Goal: Task Accomplishment & Management: Manage account settings

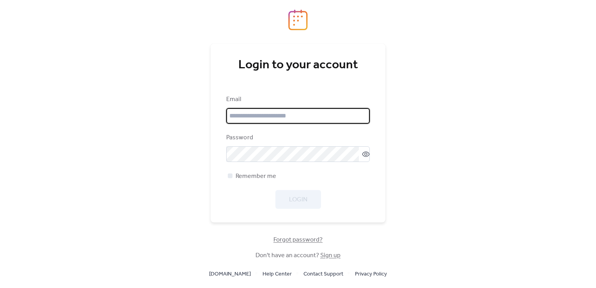
click at [287, 118] on input "email" at bounding box center [297, 116] width 143 height 16
type input "**********"
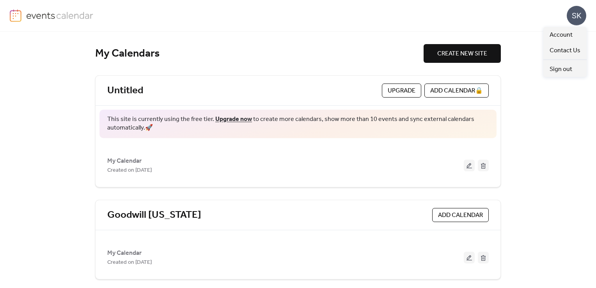
click at [571, 19] on div "SK" at bounding box center [576, 15] width 19 height 19
click at [515, 54] on div "My Calendars CREATE NEW SITE Untitled Upgrade ADD CALENDAR 🔒 This site is curre…" at bounding box center [298, 160] width 596 height 256
click at [173, 211] on link "Goodwill [US_STATE]" at bounding box center [154, 215] width 94 height 13
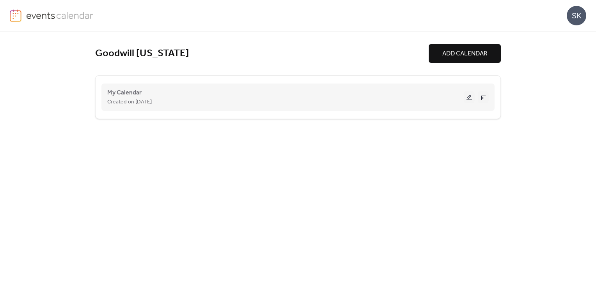
click at [155, 91] on div "My Calendar Created on 2-Jun-2021" at bounding box center [285, 97] width 356 height 19
click at [133, 91] on span "My Calendar" at bounding box center [124, 92] width 34 height 9
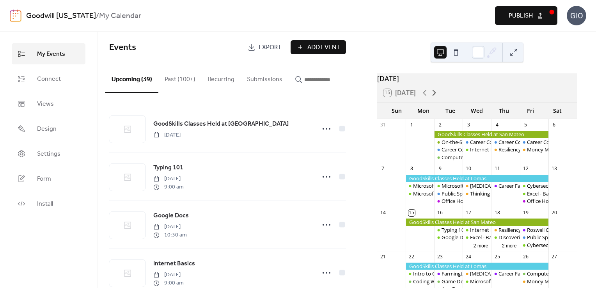
click at [435, 95] on icon at bounding box center [433, 92] width 9 height 9
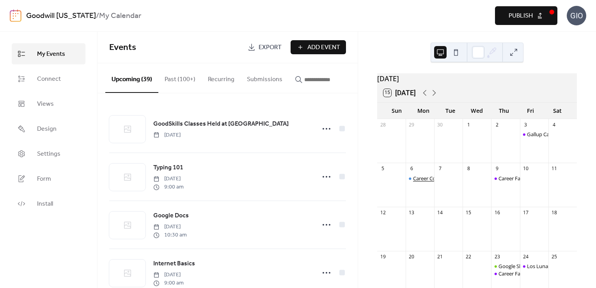
click at [423, 182] on div "Career Compass North: Career Exploration" at bounding box center [462, 178] width 99 height 7
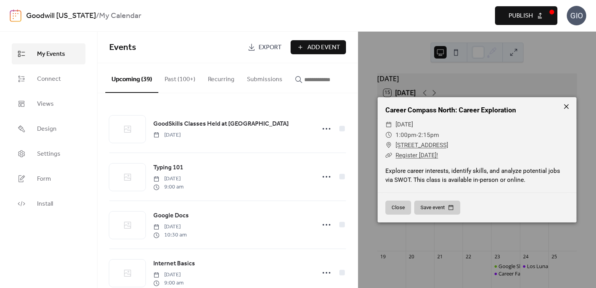
click at [565, 106] on icon at bounding box center [566, 106] width 9 height 9
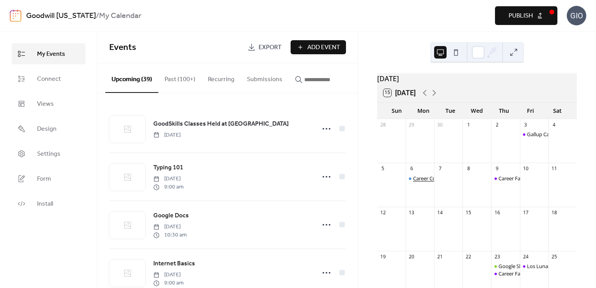
click at [424, 181] on div "Career Compass North: Career Exploration" at bounding box center [462, 178] width 99 height 7
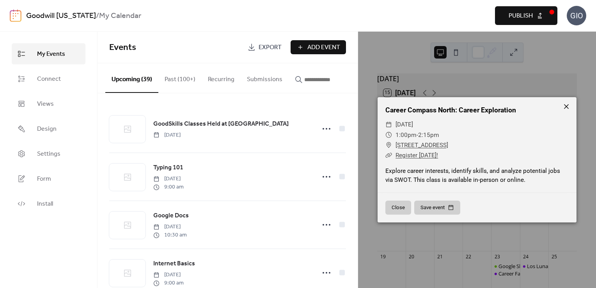
click at [565, 105] on icon at bounding box center [566, 106] width 9 height 9
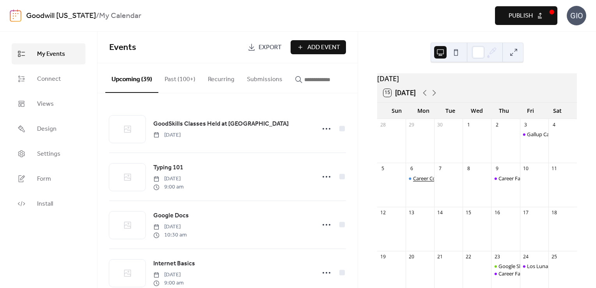
click at [424, 180] on div "Career Compass North: Career Exploration" at bounding box center [462, 178] width 99 height 7
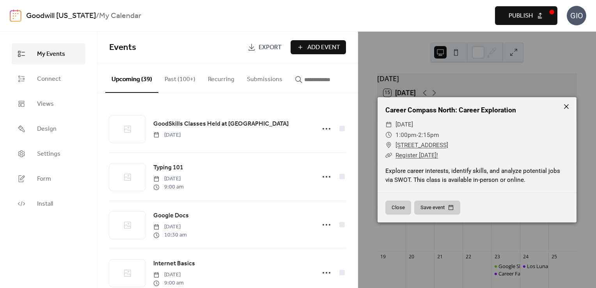
click at [565, 105] on icon at bounding box center [566, 106] width 5 height 5
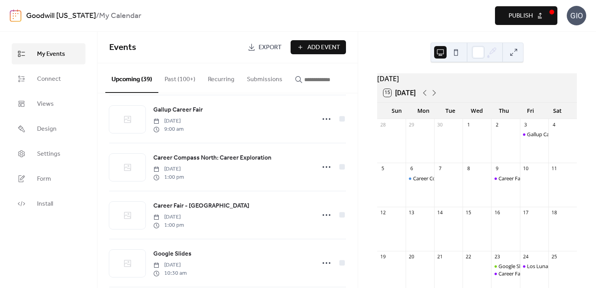
scroll to position [1199, 0]
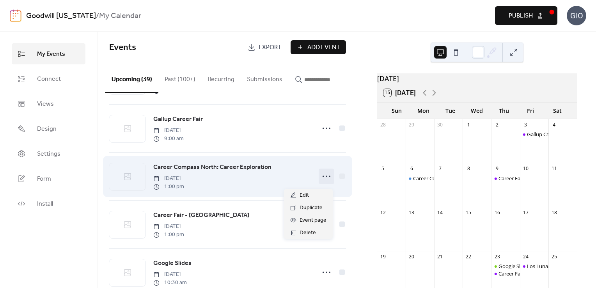
click at [321, 180] on icon at bounding box center [326, 176] width 12 height 12
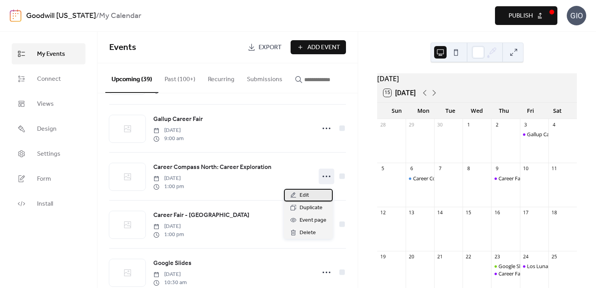
click at [301, 195] on span "Edit" at bounding box center [303, 195] width 9 height 9
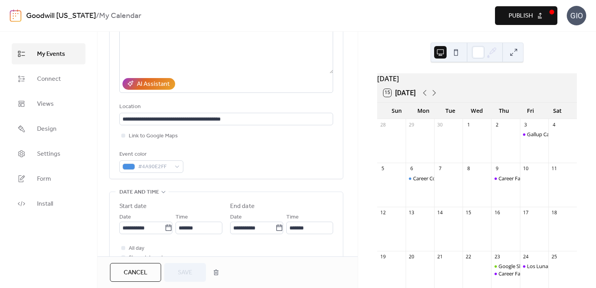
scroll to position [121, 0]
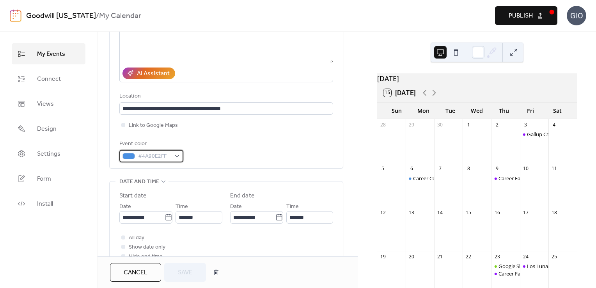
click at [175, 154] on div "#4A90E2FF" at bounding box center [151, 156] width 64 height 12
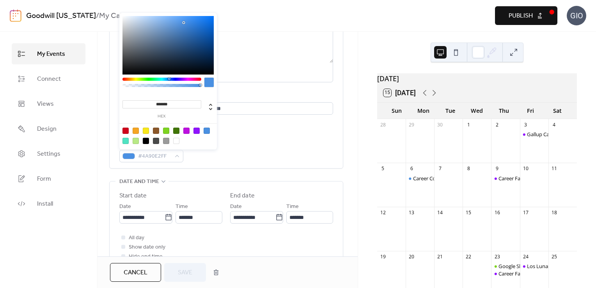
click at [178, 101] on input "*******" at bounding box center [161, 104] width 79 height 8
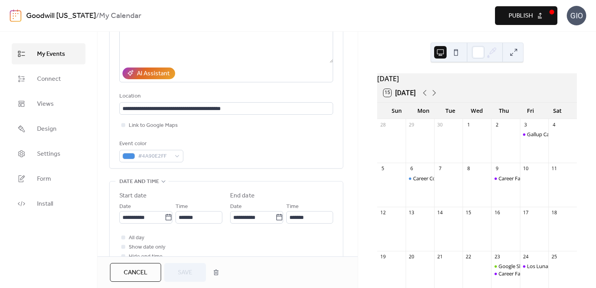
click at [366, 119] on div "October 2025 15 Today Sun Mon Tue Wed Thu Fri Sat 28 29 30 1 2 3 Gallup Career …" at bounding box center [477, 160] width 238 height 256
click at [122, 267] on button "Cancel" at bounding box center [135, 272] width 51 height 19
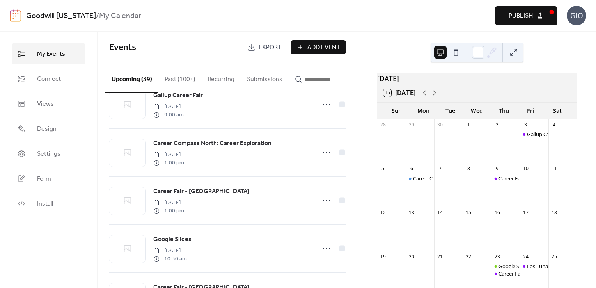
scroll to position [1237, 0]
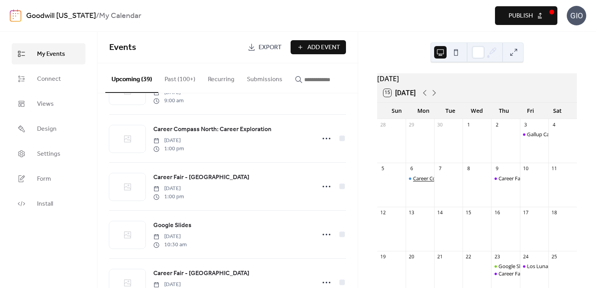
click at [422, 182] on div "Career Compass North: Career Exploration" at bounding box center [462, 178] width 99 height 7
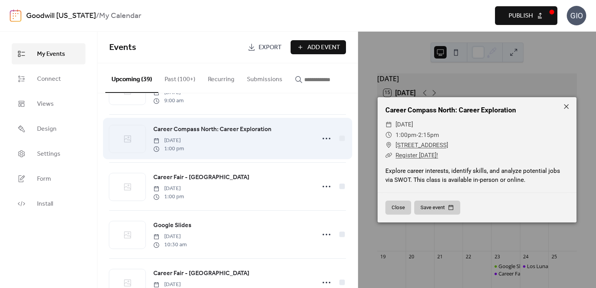
click at [223, 130] on span "Career Compass North: Career Exploration" at bounding box center [212, 129] width 118 height 9
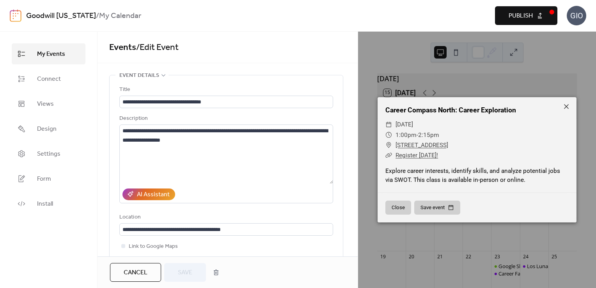
click at [129, 273] on span "Cancel" at bounding box center [136, 272] width 24 height 9
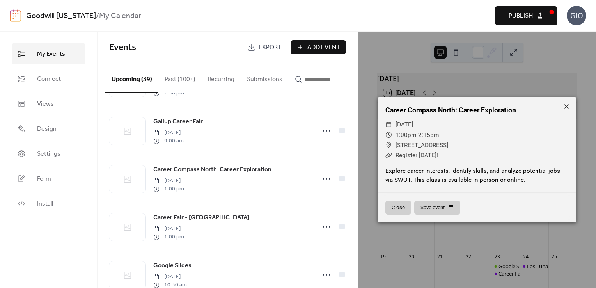
scroll to position [1202, 0]
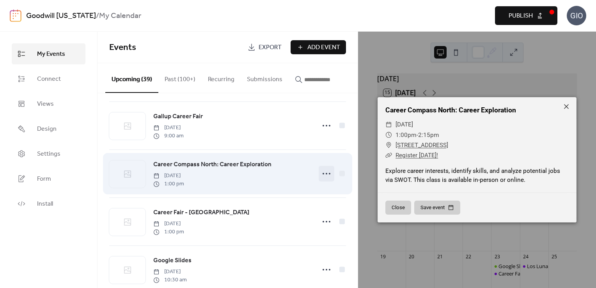
click at [324, 179] on icon at bounding box center [326, 173] width 12 height 12
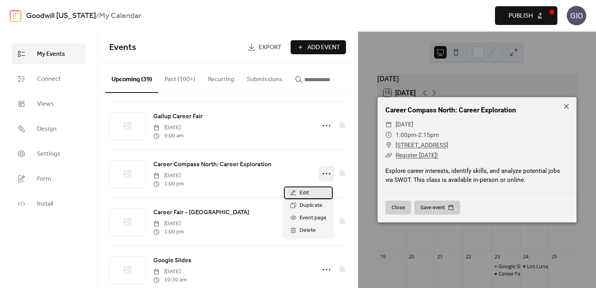
click at [311, 193] on div "Edit" at bounding box center [308, 192] width 49 height 12
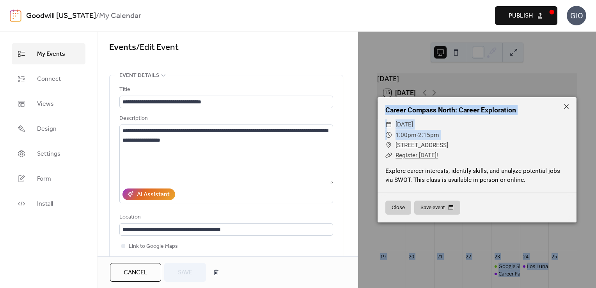
drag, startPoint x: 357, startPoint y: 119, endPoint x: 358, endPoint y: 149, distance: 29.6
click at [358, 149] on div "October 2025 15 Today Sun Mon Tue Wed Thu Fri Sat 28 29 30 1 2 3 Gallup Career …" at bounding box center [477, 160] width 238 height 256
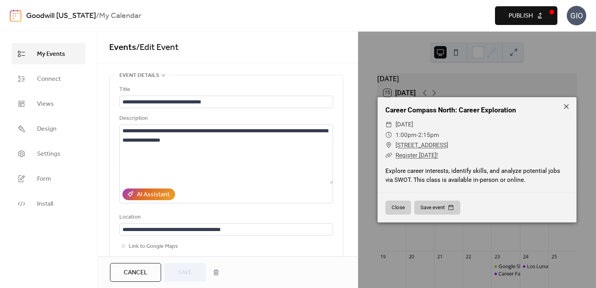
drag, startPoint x: 358, startPoint y: 149, endPoint x: 350, endPoint y: 127, distance: 23.1
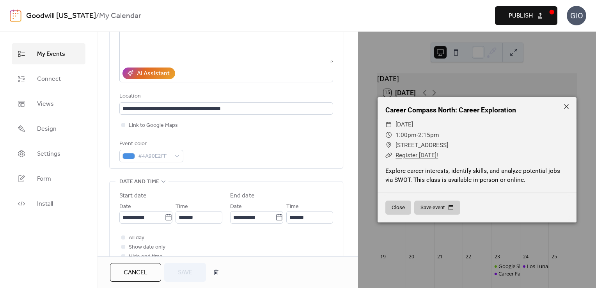
scroll to position [135, 0]
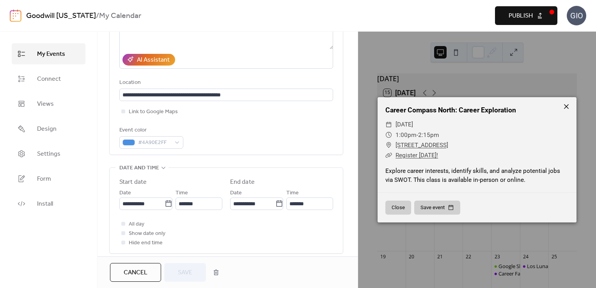
click at [567, 104] on icon at bounding box center [566, 106] width 9 height 9
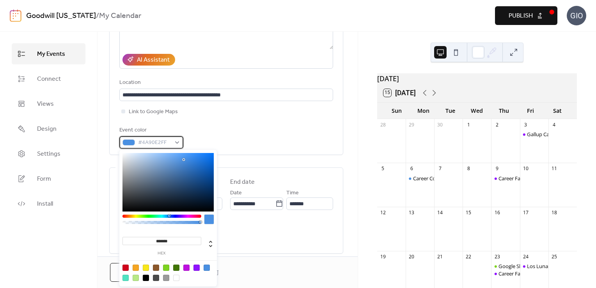
click at [175, 138] on div "#4A90E2FF" at bounding box center [151, 142] width 64 height 12
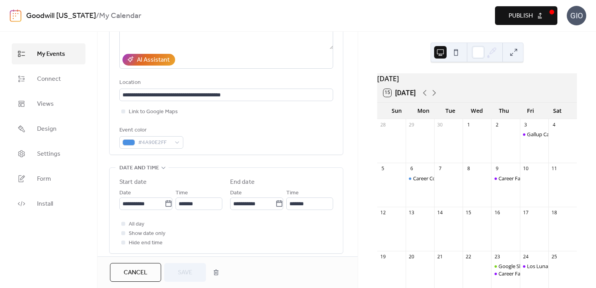
click at [349, 136] on div "**********" at bounding box center [227, 191] width 260 height 503
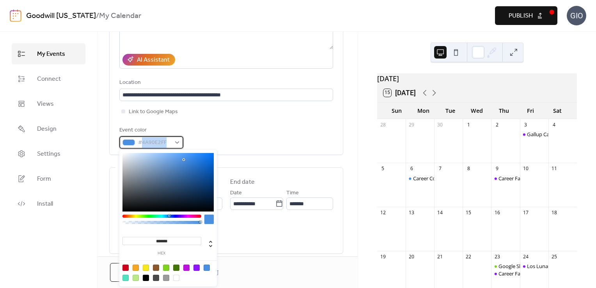
drag, startPoint x: 165, startPoint y: 141, endPoint x: 142, endPoint y: 143, distance: 23.9
click at [142, 143] on span "#4A90E2FF" at bounding box center [154, 142] width 33 height 9
drag, startPoint x: 142, startPoint y: 143, endPoint x: 165, endPoint y: 141, distance: 23.9
click at [165, 141] on span "#4A90E2FF" at bounding box center [154, 142] width 33 height 9
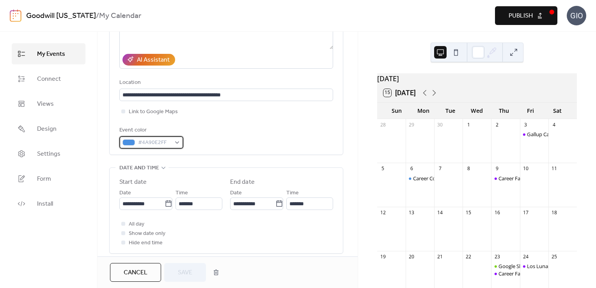
click at [176, 143] on div "#4A90E2FF" at bounding box center [151, 142] width 64 height 12
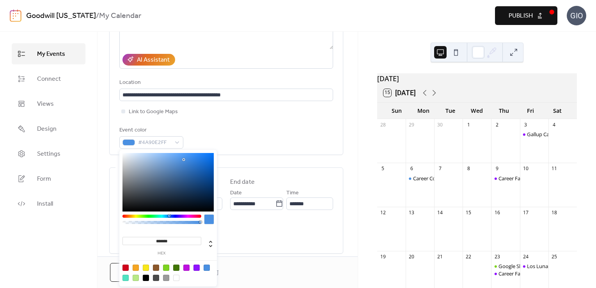
click at [178, 238] on input "*******" at bounding box center [161, 241] width 79 height 8
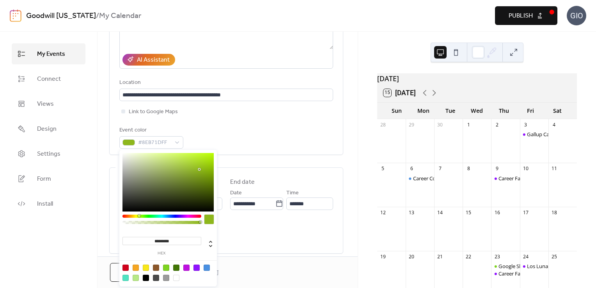
type input "*********"
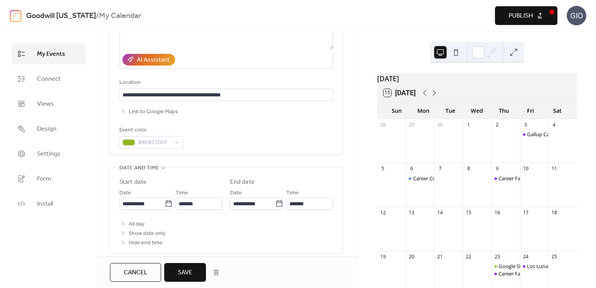
click at [338, 161] on div "**********" at bounding box center [226, 187] width 234 height 494
click at [182, 273] on span "Save" at bounding box center [185, 272] width 14 height 9
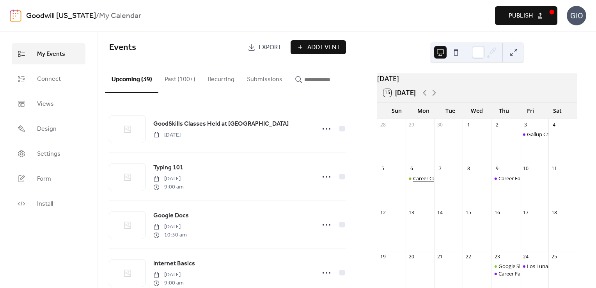
click at [424, 181] on div "Career Compass North: Career Exploration" at bounding box center [462, 178] width 99 height 7
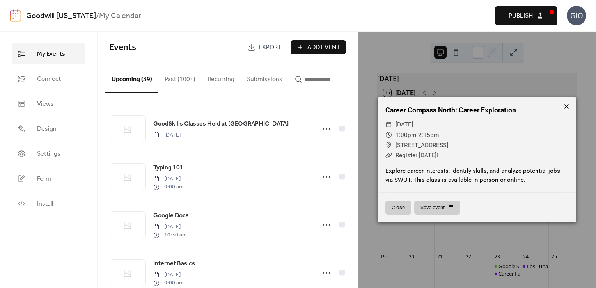
click at [568, 105] on icon at bounding box center [566, 106] width 9 height 9
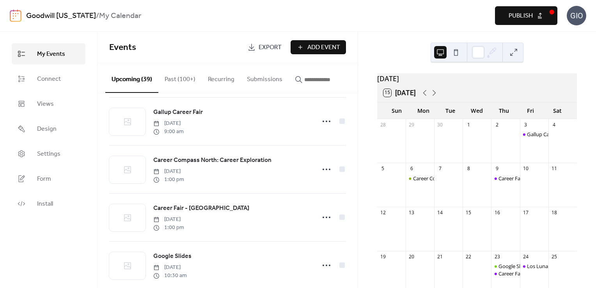
scroll to position [1209, 0]
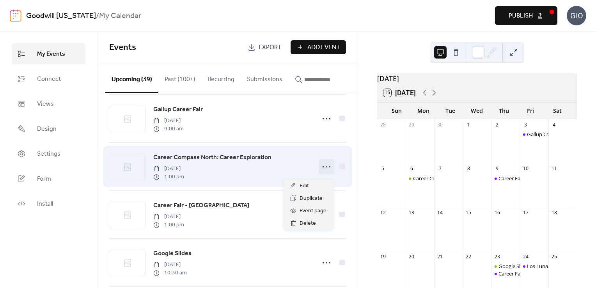
click at [323, 172] on icon at bounding box center [326, 166] width 12 height 12
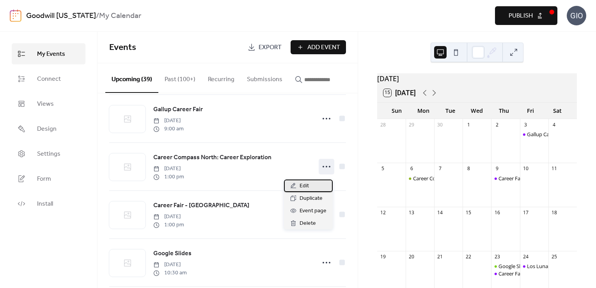
click at [315, 187] on div "Edit" at bounding box center [308, 185] width 49 height 12
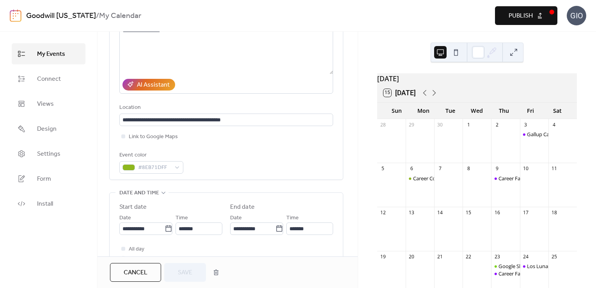
scroll to position [138, 0]
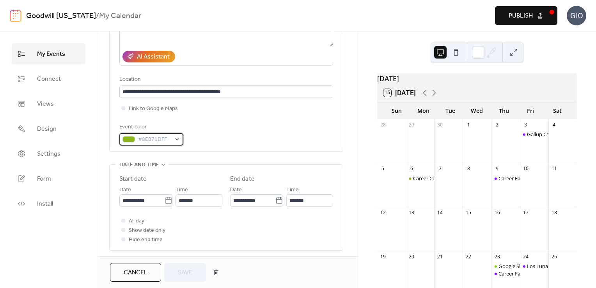
click at [179, 135] on div "#8EB71DFF" at bounding box center [151, 139] width 64 height 12
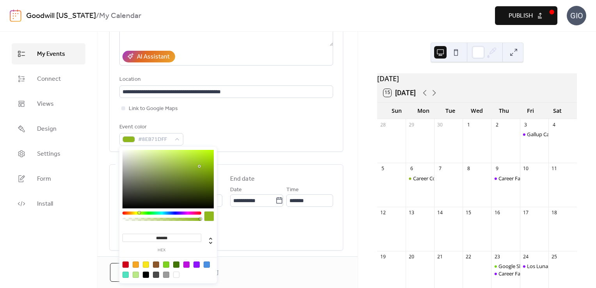
click at [145, 213] on div at bounding box center [161, 212] width 79 height 3
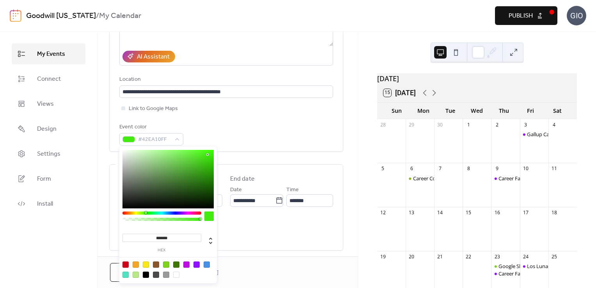
drag, startPoint x: 198, startPoint y: 167, endPoint x: 207, endPoint y: 154, distance: 15.4
click at [207, 154] on div at bounding box center [167, 179] width 91 height 58
type input "*******"
drag, startPoint x: 207, startPoint y: 154, endPoint x: 207, endPoint y: 149, distance: 5.5
click at [207, 149] on div at bounding box center [207, 150] width 2 height 2
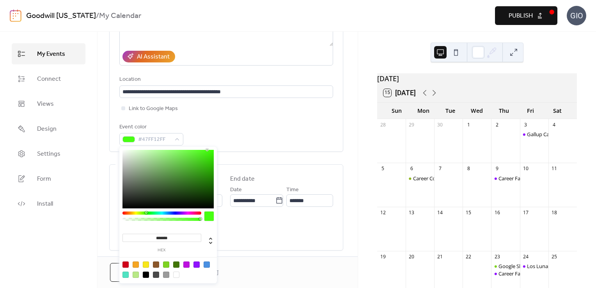
click at [334, 157] on div "**********" at bounding box center [226, 184] width 234 height 494
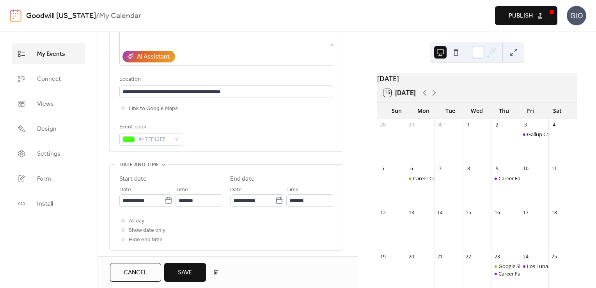
click at [186, 270] on span "Save" at bounding box center [185, 272] width 14 height 9
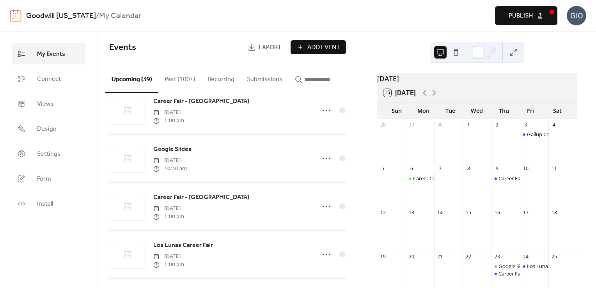
scroll to position [1320, 0]
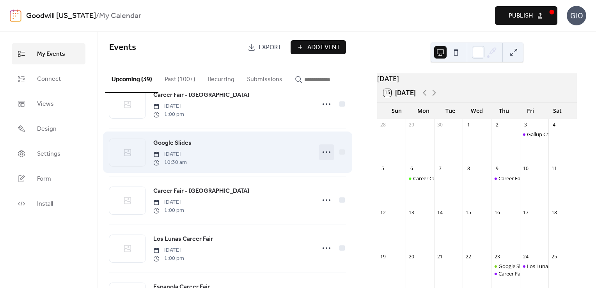
click at [321, 157] on icon at bounding box center [326, 152] width 12 height 12
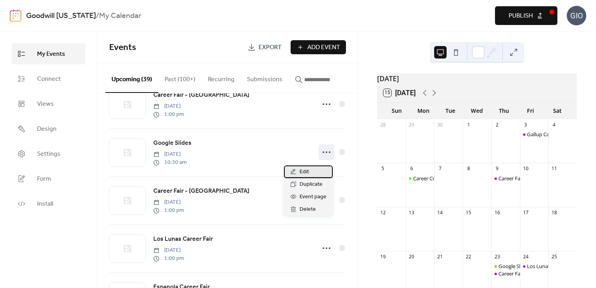
click at [313, 170] on div "Edit" at bounding box center [308, 171] width 49 height 12
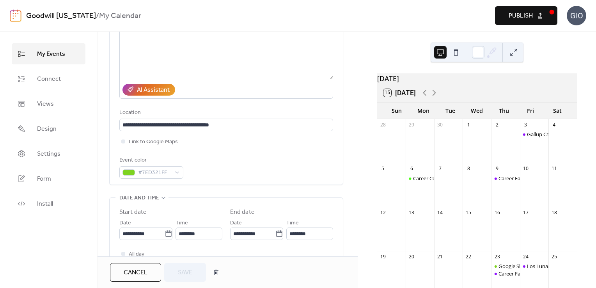
scroll to position [142, 0]
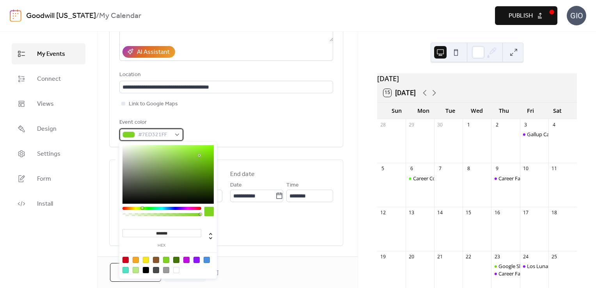
click at [166, 133] on span "#7ED321FF" at bounding box center [154, 134] width 33 height 9
drag, startPoint x: 172, startPoint y: 232, endPoint x: 156, endPoint y: 232, distance: 16.0
click at [156, 232] on input "*******" at bounding box center [161, 233] width 79 height 8
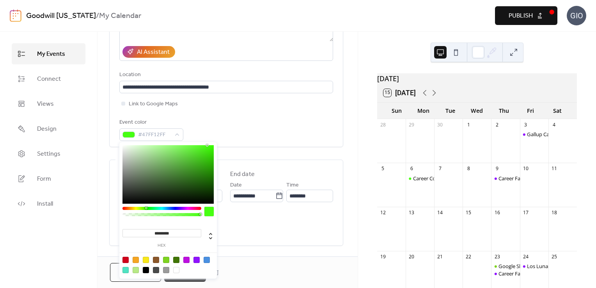
type input "*********"
click at [351, 160] on div "**********" at bounding box center [227, 184] width 260 height 503
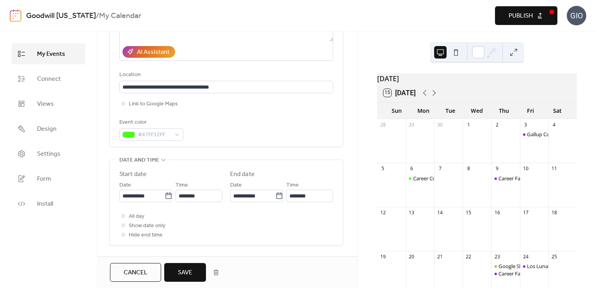
click at [193, 263] on button "Save" at bounding box center [185, 272] width 42 height 19
